Goal: Task Accomplishment & Management: Complete application form

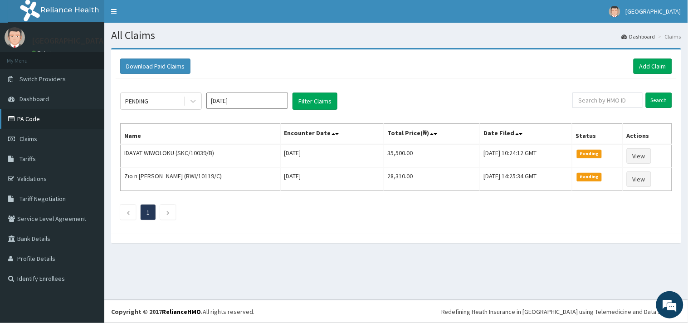
click at [42, 116] on link "PA Code" at bounding box center [52, 119] width 104 height 20
click at [650, 68] on link "Add Claim" at bounding box center [653, 66] width 39 height 15
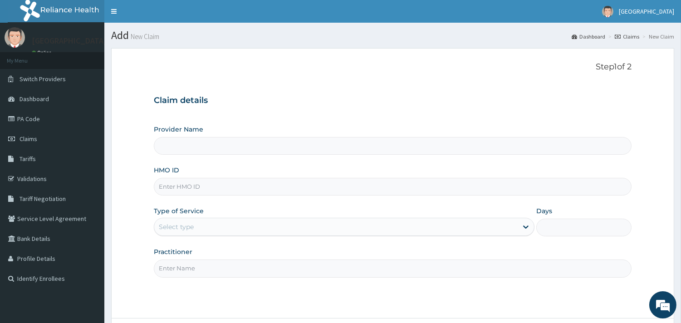
type input "Peaceful Health Hospital"
click at [205, 183] on input "HMO ID" at bounding box center [393, 187] width 478 height 18
paste input "OHT/12127/A"
type input "OHT/12127/A"
click at [256, 220] on div "Select type" at bounding box center [335, 226] width 363 height 15
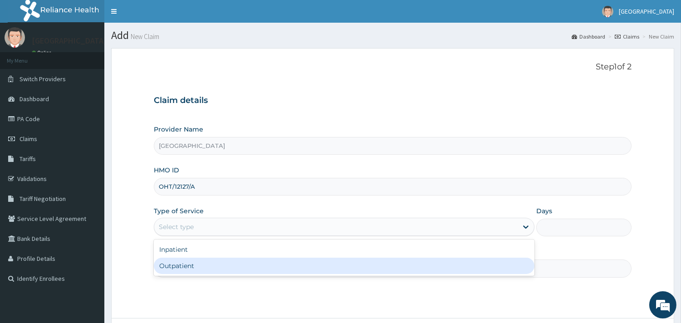
click at [204, 263] on div "Outpatient" at bounding box center [344, 266] width 380 height 16
type input "1"
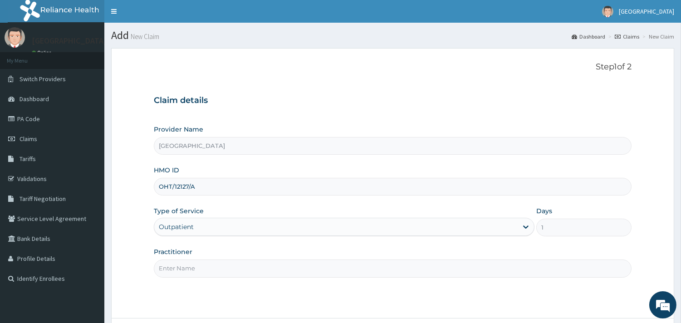
click at [201, 263] on input "Practitioner" at bounding box center [393, 268] width 478 height 18
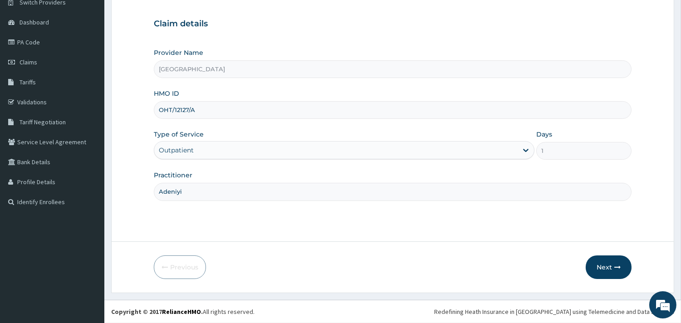
type input "Adeniyi"
drag, startPoint x: 596, startPoint y: 251, endPoint x: 608, endPoint y: 268, distance: 20.6
click at [608, 268] on form "Step 1 of 2 Claim details Provider Name Peaceful Health Hospital HMO ID OHT/121…" at bounding box center [392, 132] width 563 height 322
click at [608, 268] on button "Next" at bounding box center [608, 267] width 46 height 24
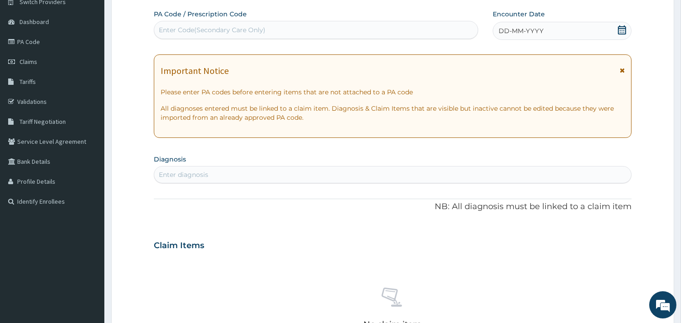
click at [626, 34] on span at bounding box center [621, 30] width 9 height 11
click at [352, 180] on div "Enter diagnosis" at bounding box center [392, 174] width 477 height 15
type input "malaria"
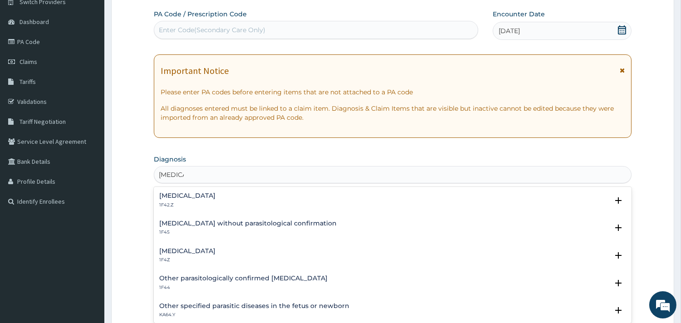
click at [191, 248] on h4 "Malaria, unspecified" at bounding box center [187, 251] width 56 height 7
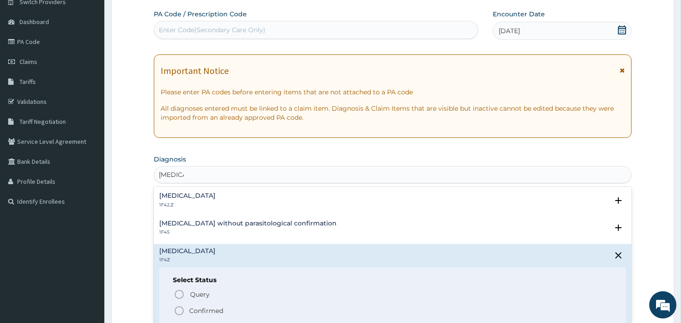
click at [180, 309] on icon "status option filled" at bounding box center [179, 310] width 11 height 11
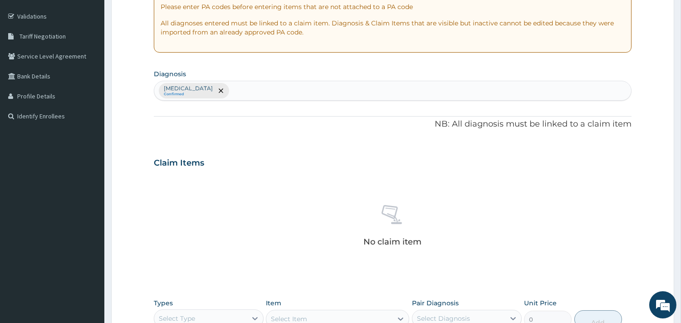
scroll to position [173, 0]
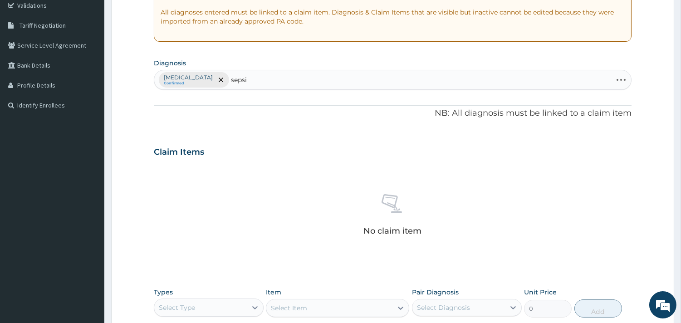
type input "sepsis"
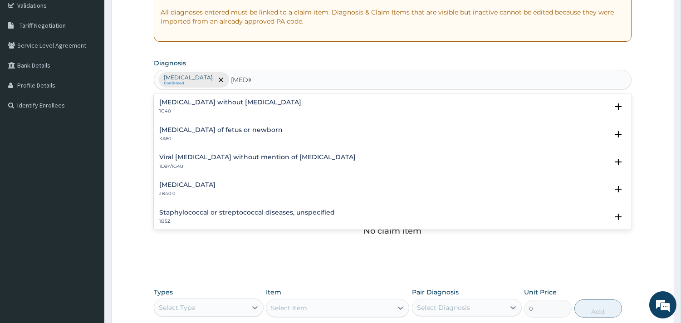
click at [190, 105] on h4 "Sepsis without septic shock" at bounding box center [230, 102] width 142 height 7
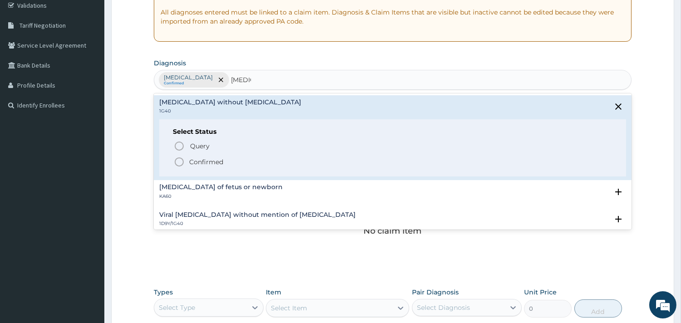
click at [180, 165] on icon "status option filled" at bounding box center [179, 161] width 11 height 11
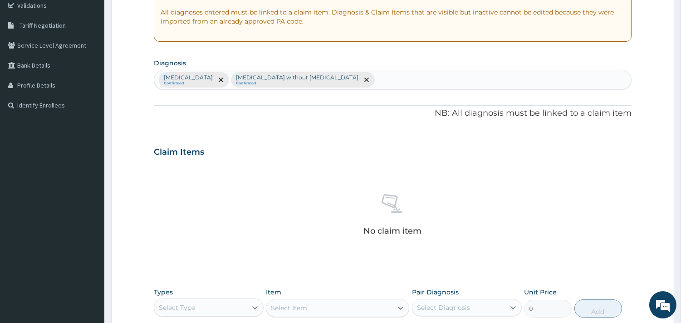
scroll to position [331, 0]
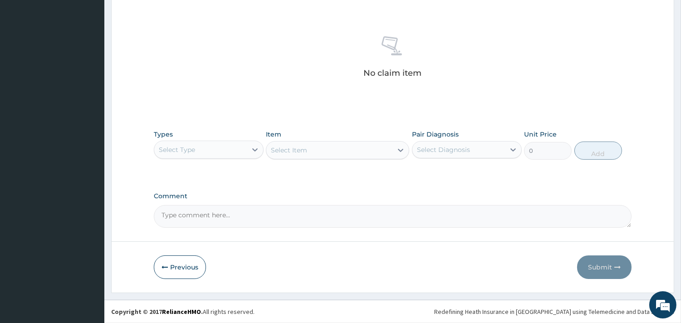
click at [218, 150] on div "Select Type" at bounding box center [200, 149] width 93 height 15
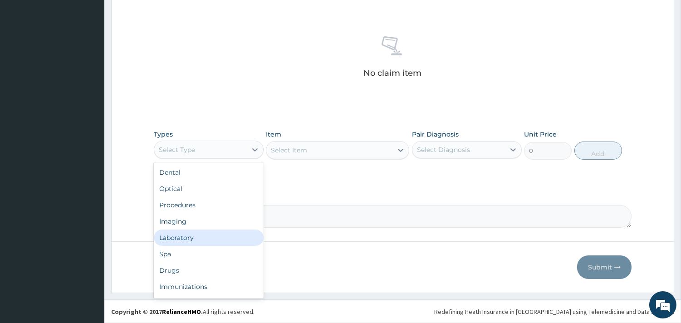
click at [197, 233] on div "Laboratory" at bounding box center [209, 237] width 110 height 16
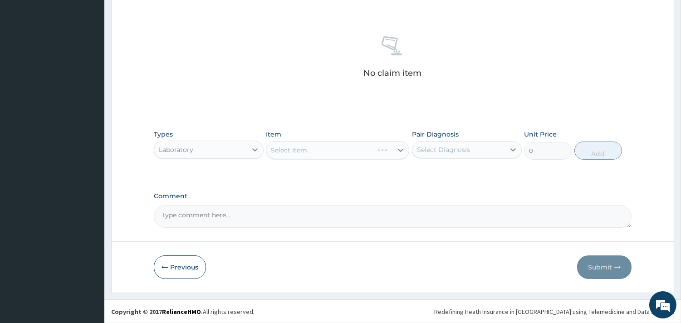
click at [461, 152] on div "Select Diagnosis" at bounding box center [443, 149] width 53 height 9
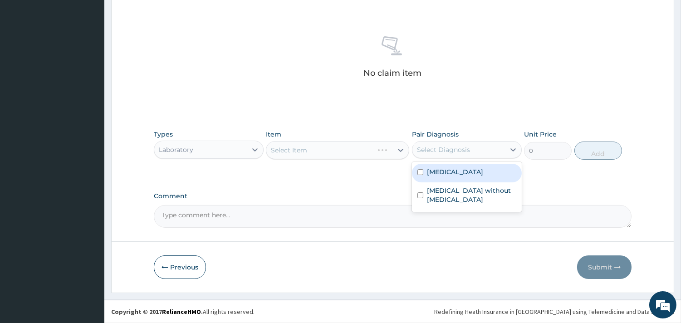
click at [461, 176] on label "Malaria, unspecified" at bounding box center [455, 171] width 56 height 9
checkbox input "true"
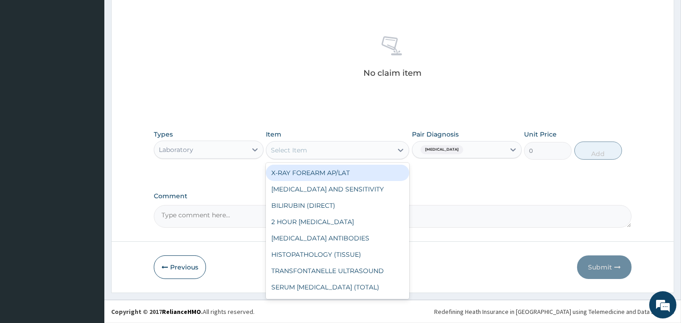
click at [353, 155] on div "Select Item" at bounding box center [329, 150] width 126 height 15
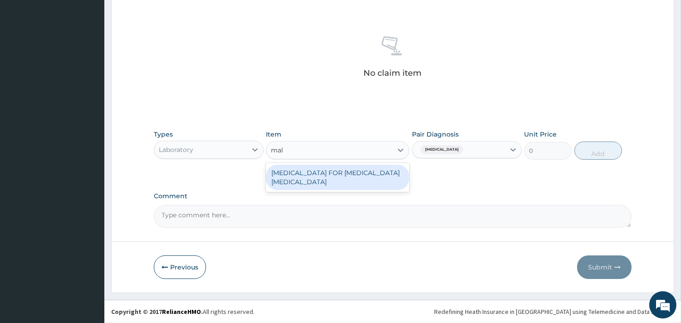
type input "mala"
click at [362, 170] on div "BLOOD FILM FOR MALARIA PARASITE" at bounding box center [337, 177] width 143 height 25
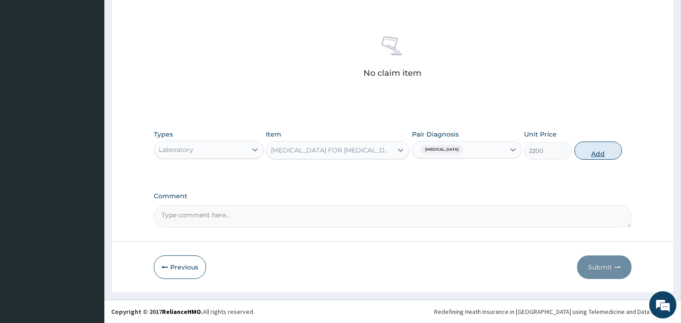
click at [606, 152] on button "Add" at bounding box center [598, 150] width 48 height 18
type input "0"
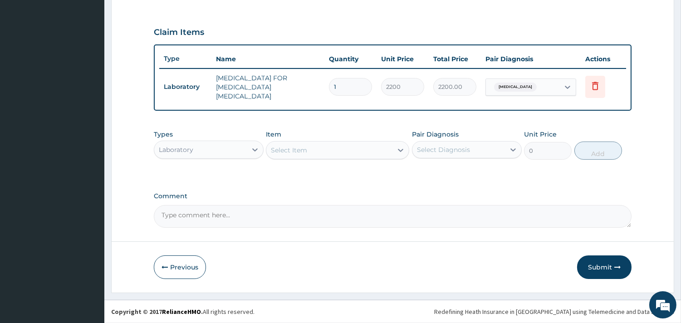
scroll to position [287, 0]
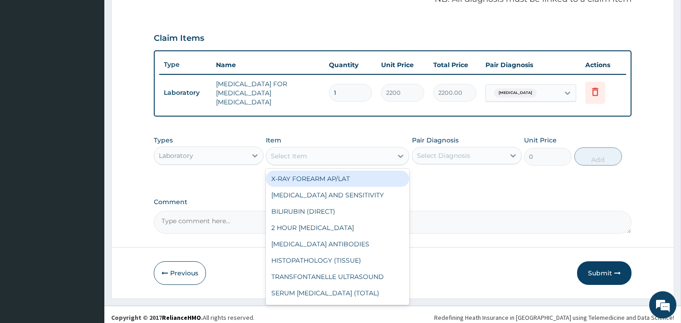
click at [332, 151] on div "Select Item" at bounding box center [329, 156] width 126 height 15
type input "c"
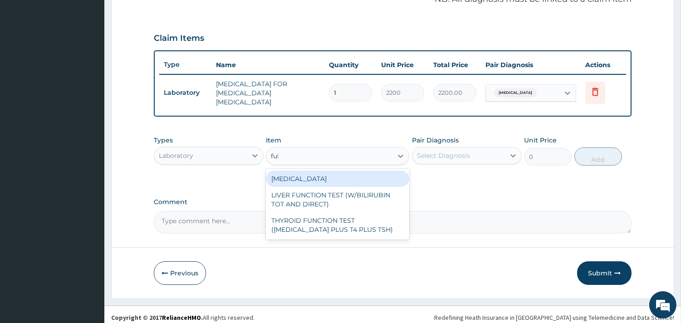
type input "full"
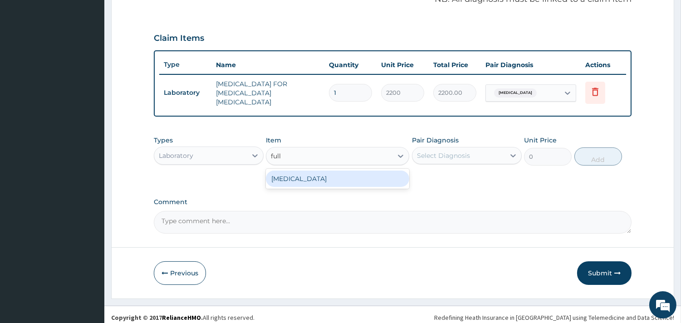
click at [343, 177] on div "FULL BLOOD COUNT" at bounding box center [337, 179] width 143 height 16
type input "3800"
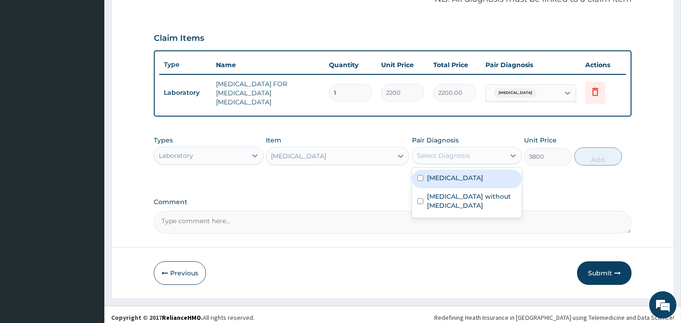
click at [457, 151] on div "Select Diagnosis" at bounding box center [443, 155] width 53 height 9
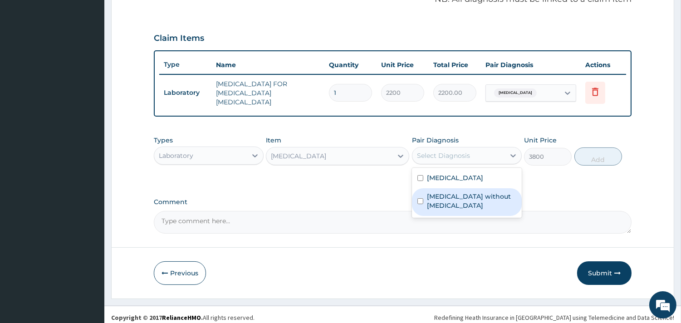
click at [459, 194] on label "Sepsis without septic shock" at bounding box center [471, 201] width 89 height 18
checkbox input "true"
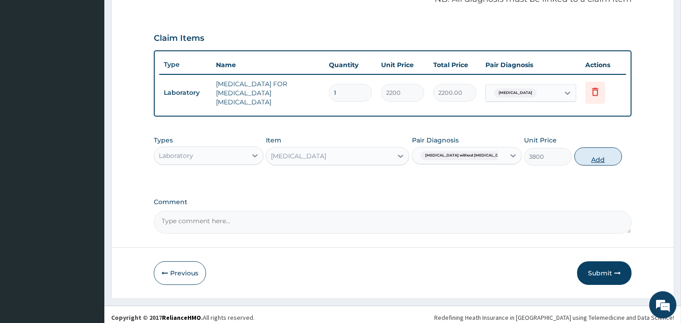
click at [583, 150] on button "Add" at bounding box center [598, 156] width 48 height 18
type input "0"
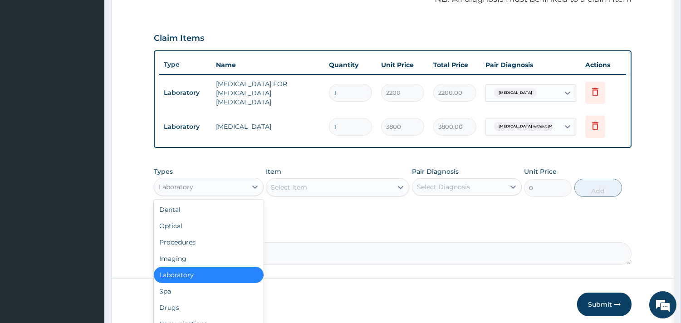
click at [219, 181] on div "Laboratory" at bounding box center [200, 187] width 93 height 15
click at [210, 234] on div "Procedures" at bounding box center [209, 242] width 110 height 16
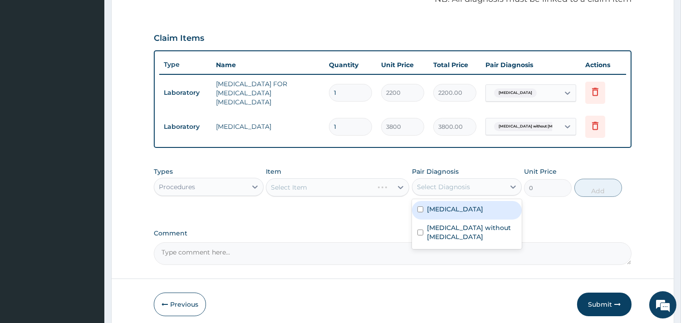
drag, startPoint x: 480, startPoint y: 178, endPoint x: 464, endPoint y: 211, distance: 37.1
click at [464, 195] on div "option Sepsis without septic shock, selected. option Malaria, unspecified focus…" at bounding box center [467, 186] width 110 height 17
click at [464, 211] on div "Malaria, unspecified" at bounding box center [467, 210] width 110 height 19
checkbox input "true"
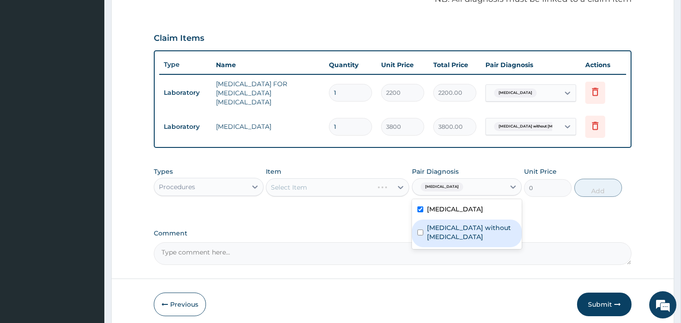
click at [478, 228] on div "Sepsis without septic shock" at bounding box center [467, 233] width 110 height 28
checkbox input "true"
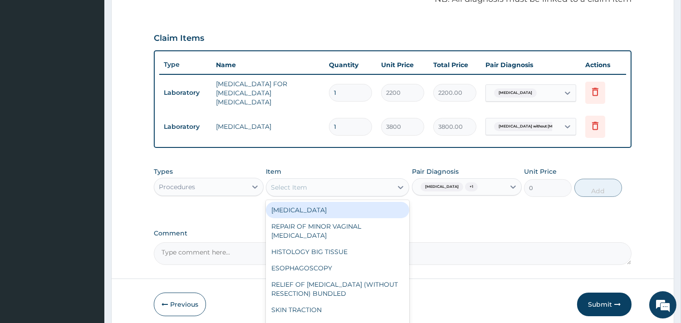
click at [342, 181] on div "Select Item" at bounding box center [329, 187] width 126 height 15
type input "gp"
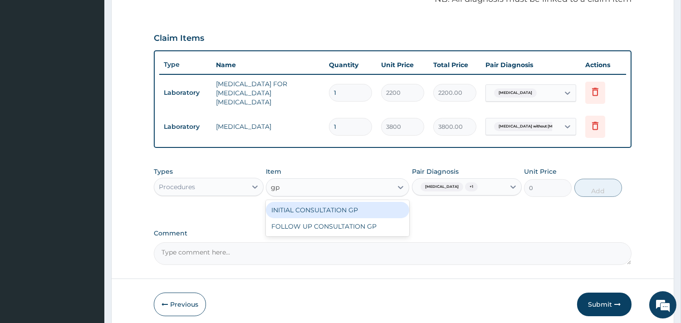
click at [373, 202] on div "INITIAL CONSULTATION GP" at bounding box center [337, 210] width 143 height 16
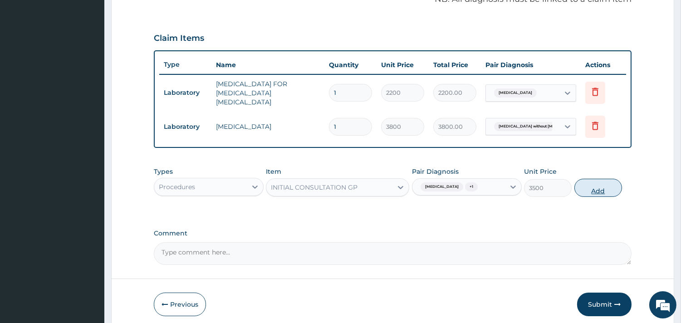
click at [597, 179] on button "Add" at bounding box center [598, 188] width 48 height 18
type input "0"
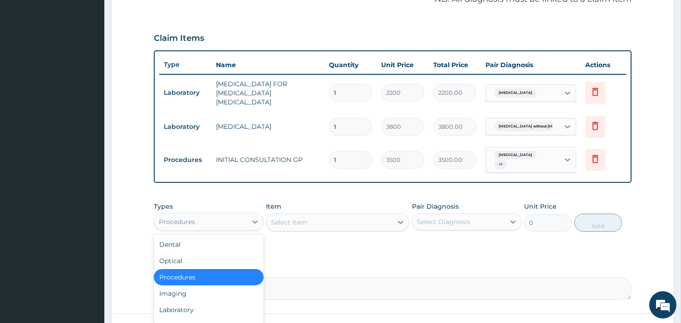
click at [233, 215] on div "Procedures" at bounding box center [200, 222] width 93 height 15
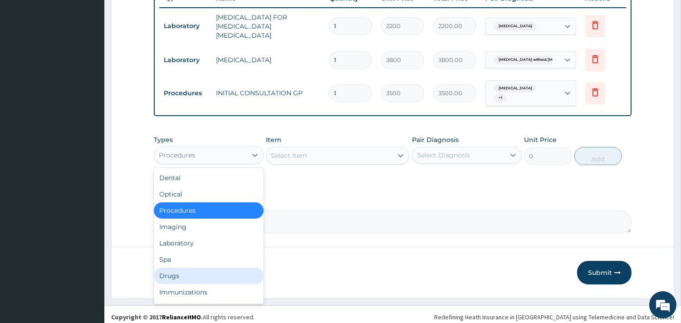
click at [217, 273] on div "Drugs" at bounding box center [209, 276] width 110 height 16
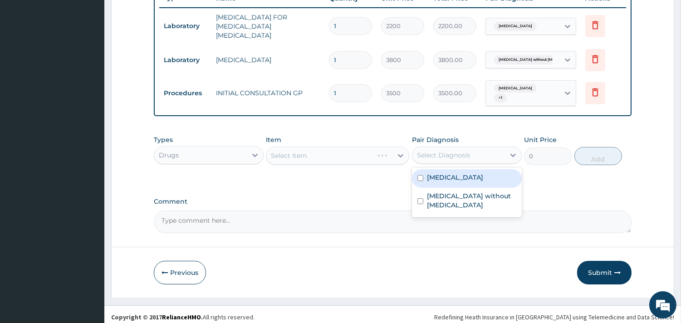
click at [433, 156] on div "Select Diagnosis" at bounding box center [458, 155] width 93 height 15
click at [435, 169] on div "Malaria, unspecified" at bounding box center [467, 178] width 110 height 19
checkbox input "true"
click at [357, 146] on div "Select Item" at bounding box center [337, 155] width 143 height 18
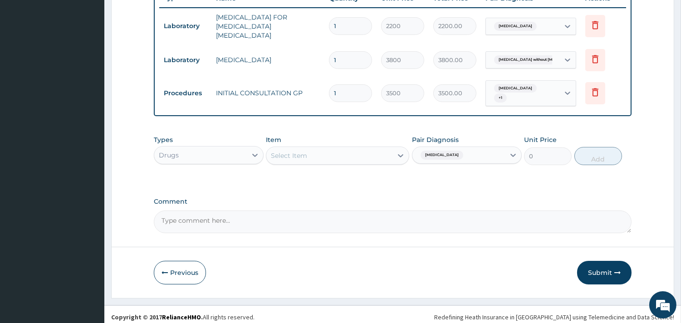
click at [351, 151] on div "Select Item" at bounding box center [329, 155] width 126 height 15
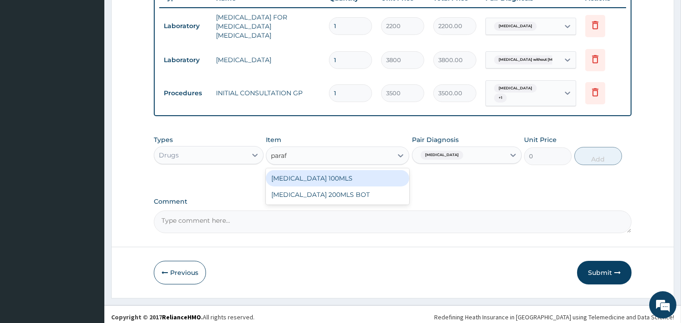
type input "para"
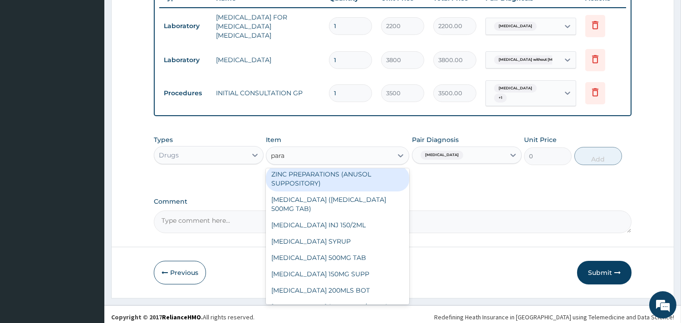
scroll to position [51, 0]
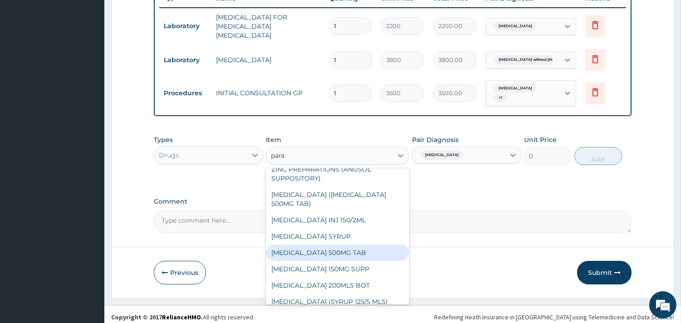
click at [348, 244] on div "PARACETAMOL 500MG TAB" at bounding box center [337, 252] width 143 height 16
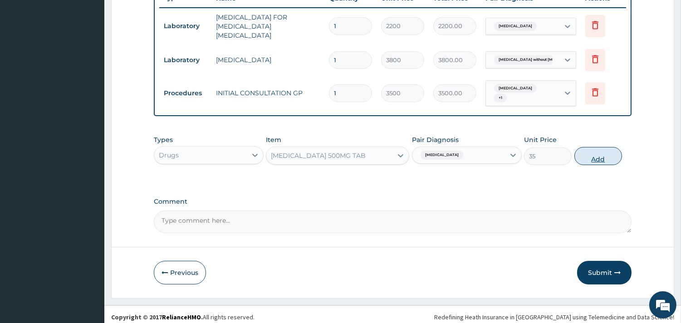
click at [586, 151] on button "Add" at bounding box center [598, 156] width 48 height 18
type input "0"
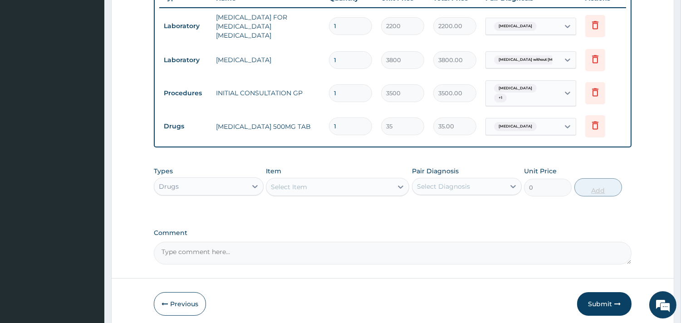
type input "18"
type input "630.00"
type input "18"
click at [364, 189] on div "Select Item" at bounding box center [337, 187] width 143 height 18
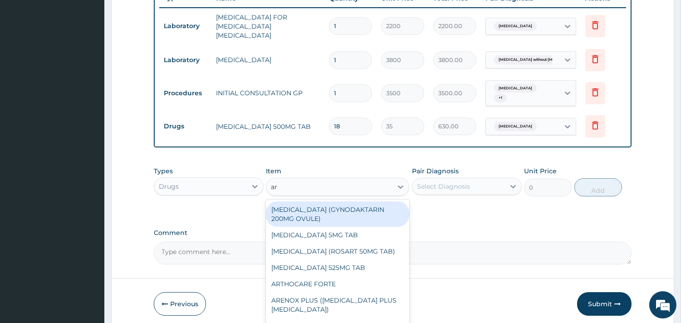
type input "art"
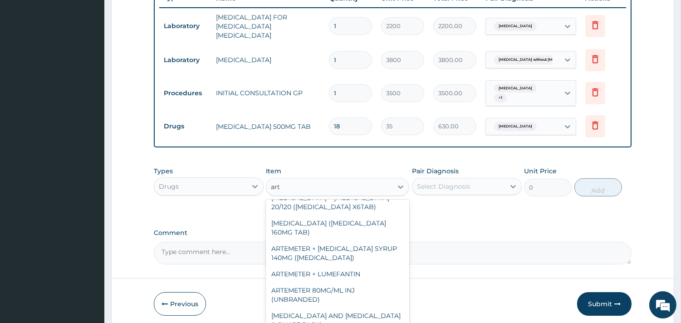
scroll to position [357, 0]
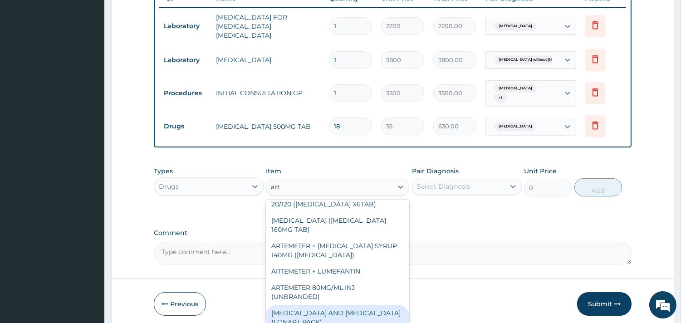
click at [366, 305] on div "ARTEMETHER AND LUMEFANTRINE (LONART PACK)" at bounding box center [337, 317] width 143 height 25
type input "1400"
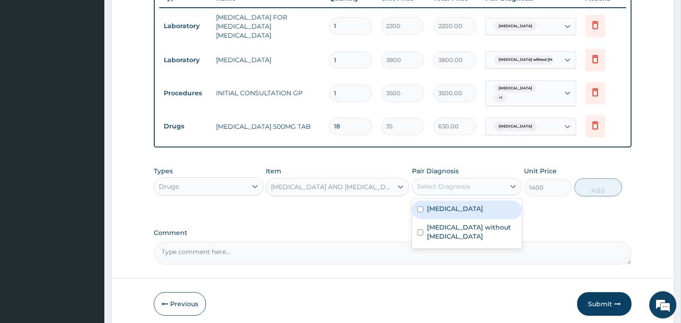
drag, startPoint x: 474, startPoint y: 186, endPoint x: 472, endPoint y: 202, distance: 16.0
click at [472, 195] on div "option Malaria, unspecified, selected. option Malaria, unspecified focused, 1 o…" at bounding box center [467, 186] width 110 height 17
click at [472, 204] on label "Malaria, unspecified" at bounding box center [455, 208] width 56 height 9
checkbox input "true"
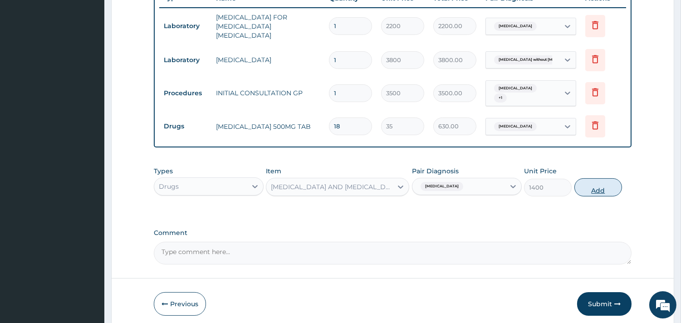
click at [586, 180] on button "Add" at bounding box center [598, 187] width 48 height 18
type input "0"
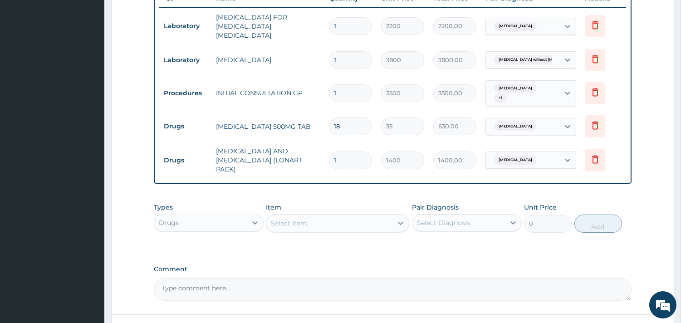
click at [299, 219] on div "Select Item" at bounding box center [289, 223] width 36 height 9
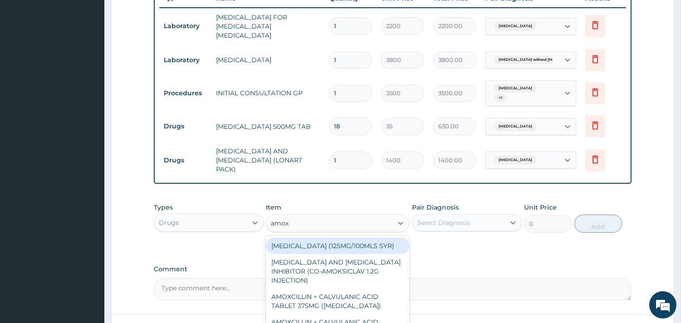
type input "amoxi"
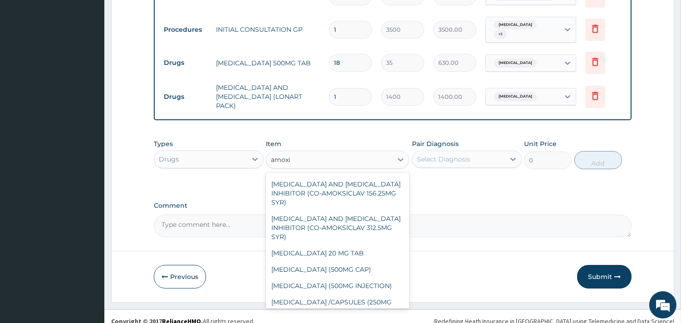
scroll to position [68, 0]
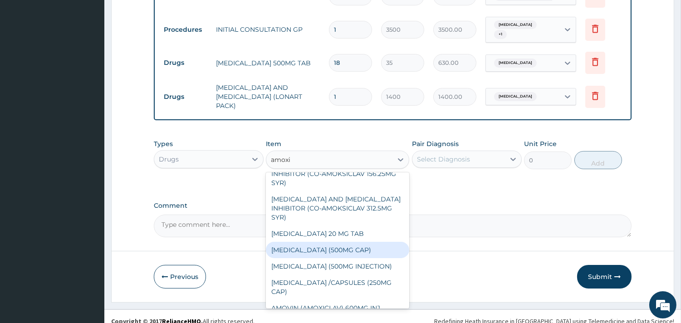
click at [343, 242] on div "AMOXICILLIN (500MG CAP)" at bounding box center [337, 250] width 143 height 16
type input "35"
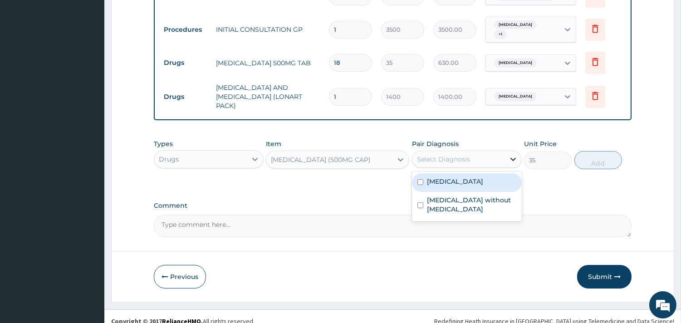
click at [506, 154] on div at bounding box center [513, 159] width 16 height 16
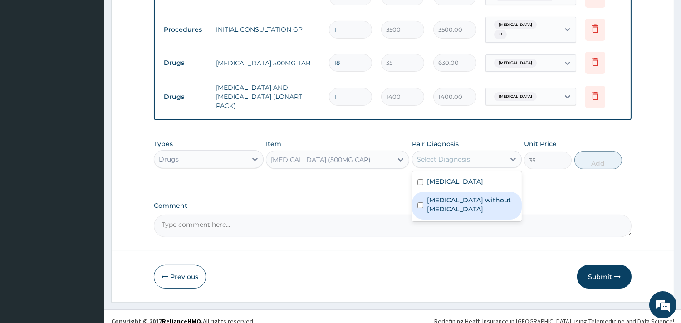
click at [490, 195] on label "Sepsis without septic shock" at bounding box center [471, 204] width 89 height 18
checkbox input "true"
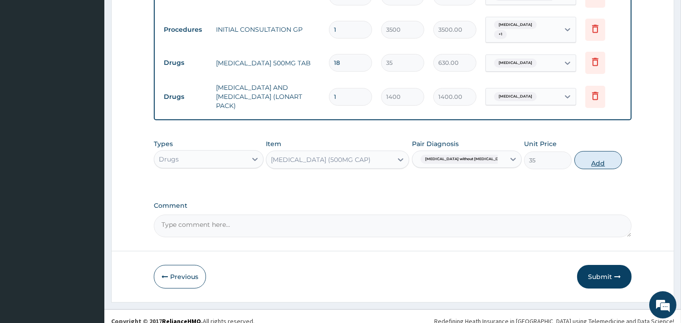
click at [595, 151] on button "Add" at bounding box center [598, 160] width 48 height 18
type input "0"
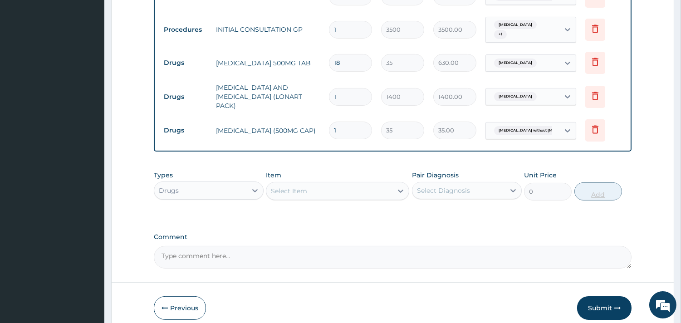
type input "15"
type input "525.00"
type input "15"
click at [597, 304] on button "Submit" at bounding box center [604, 308] width 54 height 24
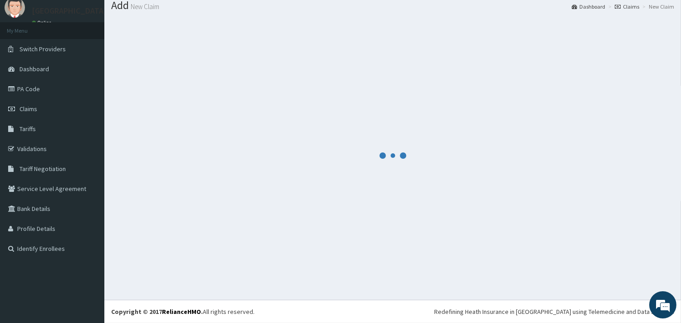
scroll to position [29, 0]
